Goal: Obtain resource: Obtain resource

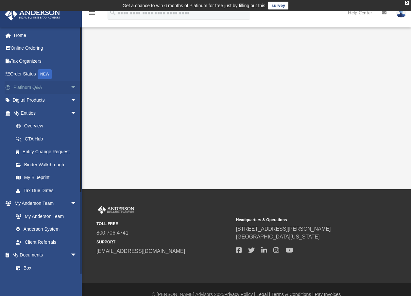
click at [71, 87] on span "arrow_drop_down" at bounding box center [76, 87] width 13 height 13
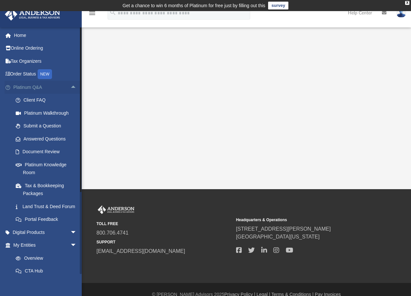
click at [70, 87] on span "arrow_drop_up" at bounding box center [76, 87] width 13 height 13
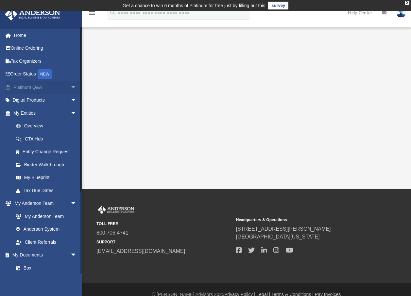
click at [70, 89] on span "arrow_drop_down" at bounding box center [76, 87] width 13 height 13
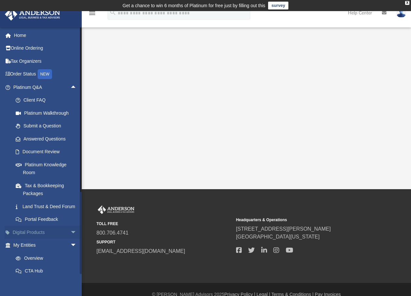
click at [70, 239] on span "arrow_drop_down" at bounding box center [76, 232] width 13 height 13
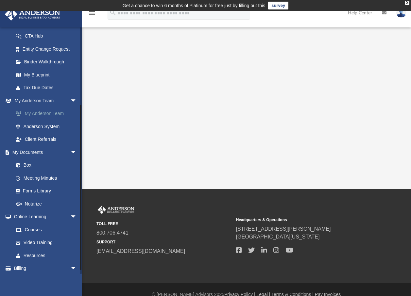
scroll to position [294, 0]
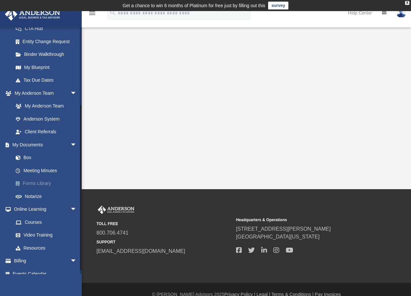
click at [46, 190] on link "Forms Library" at bounding box center [47, 183] width 77 height 13
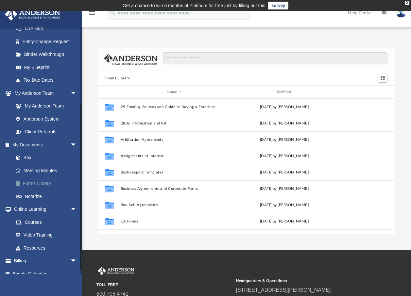
scroll to position [144, 291]
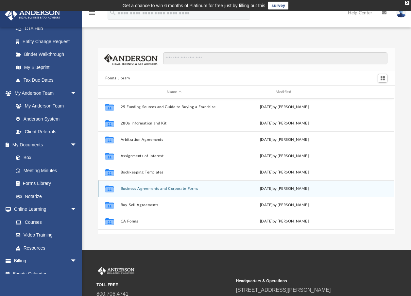
click at [202, 188] on button "Business Agreements and Corporate Forms" at bounding box center [174, 188] width 107 height 4
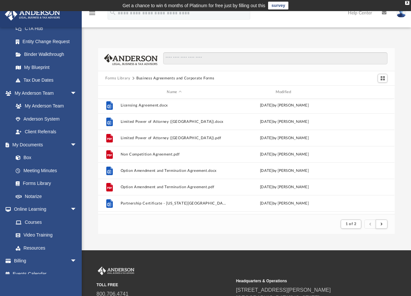
scroll to position [571, 0]
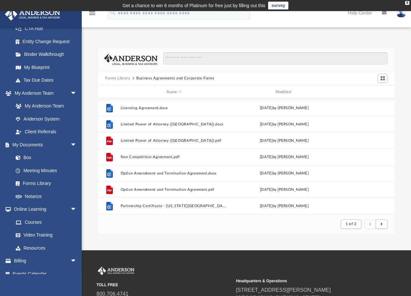
click at [121, 80] on button "Forms Library" at bounding box center [117, 78] width 25 height 6
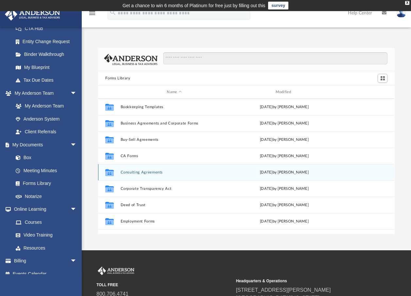
scroll to position [0, 0]
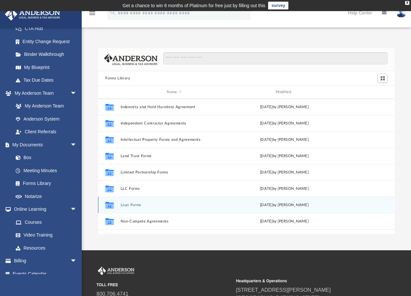
click at [135, 207] on button "Loan Forms" at bounding box center [174, 205] width 107 height 4
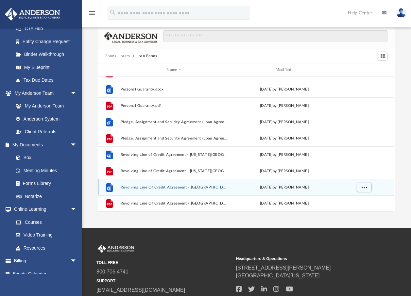
scroll to position [33, 0]
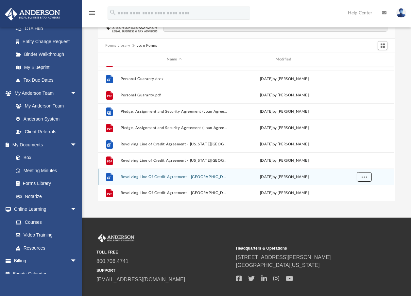
click at [369, 176] on button "More options" at bounding box center [363, 177] width 15 height 10
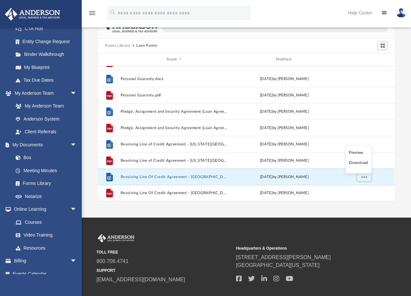
click at [360, 163] on li "Download" at bounding box center [357, 162] width 19 height 7
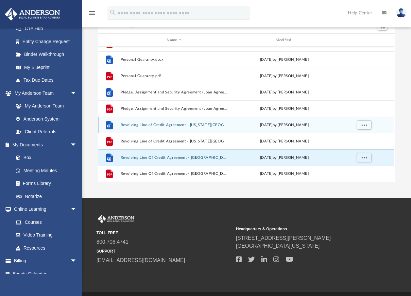
scroll to position [71, 0]
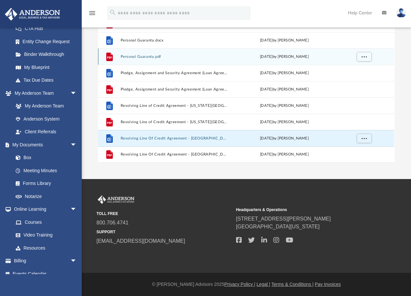
click at [231, 50] on div "File Personal Guaranty.pdf [DATE] by [PERSON_NAME]" at bounding box center [246, 56] width 296 height 16
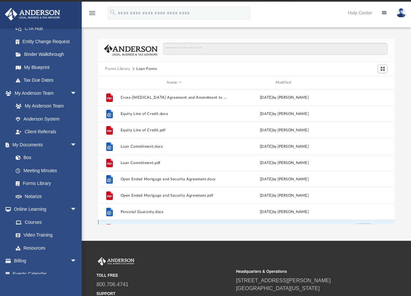
scroll to position [0, 0]
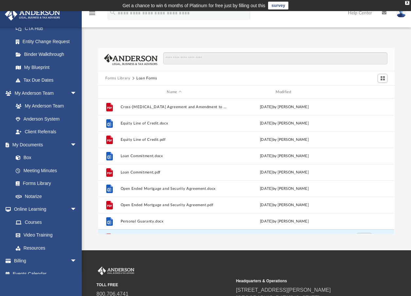
click at [120, 76] on button "Forms Library" at bounding box center [117, 78] width 25 height 6
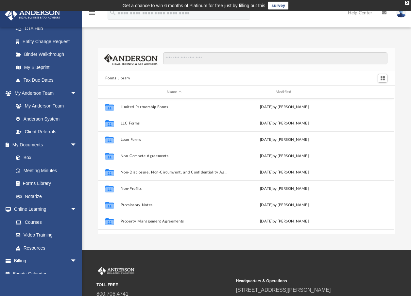
scroll to position [327, 0]
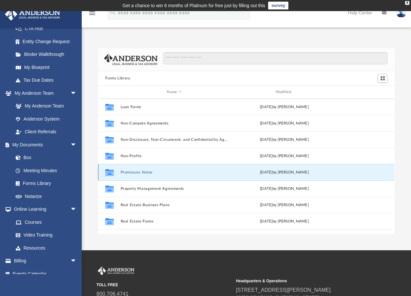
click at [146, 173] on button "Promissory Notes" at bounding box center [174, 172] width 107 height 4
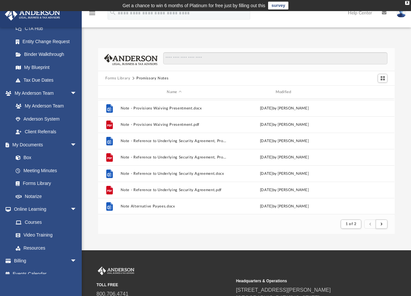
scroll to position [588, 0]
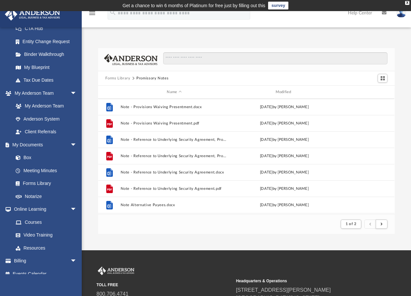
click at [122, 78] on button "Forms Library" at bounding box center [117, 78] width 25 height 6
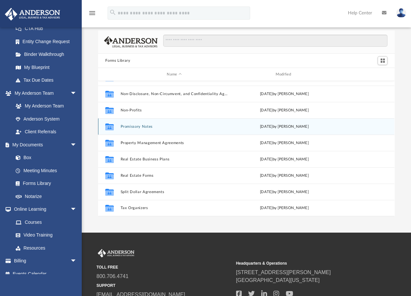
scroll to position [33, 0]
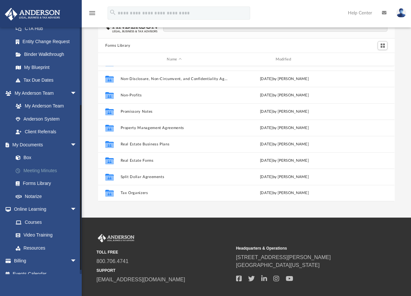
click at [44, 177] on link "Meeting Minutes" at bounding box center [47, 170] width 77 height 13
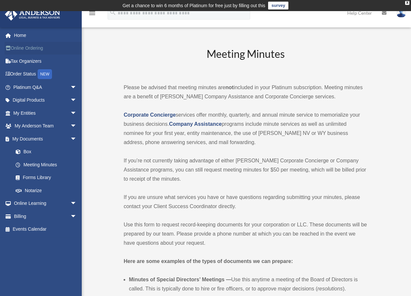
click at [54, 48] on link "Online Ordering" at bounding box center [46, 48] width 82 height 13
